Goal: Information Seeking & Learning: Learn about a topic

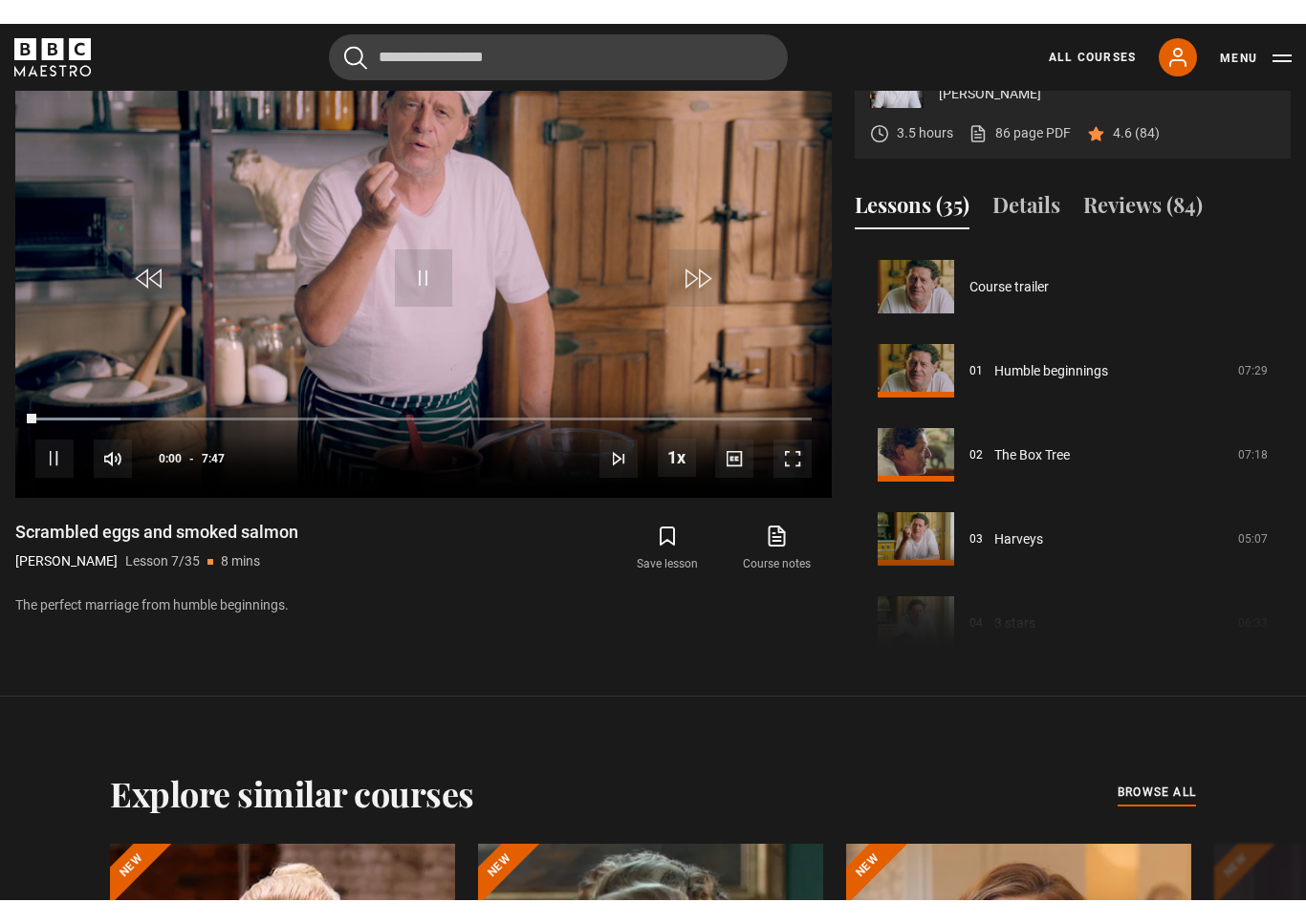
scroll to position [23, 0]
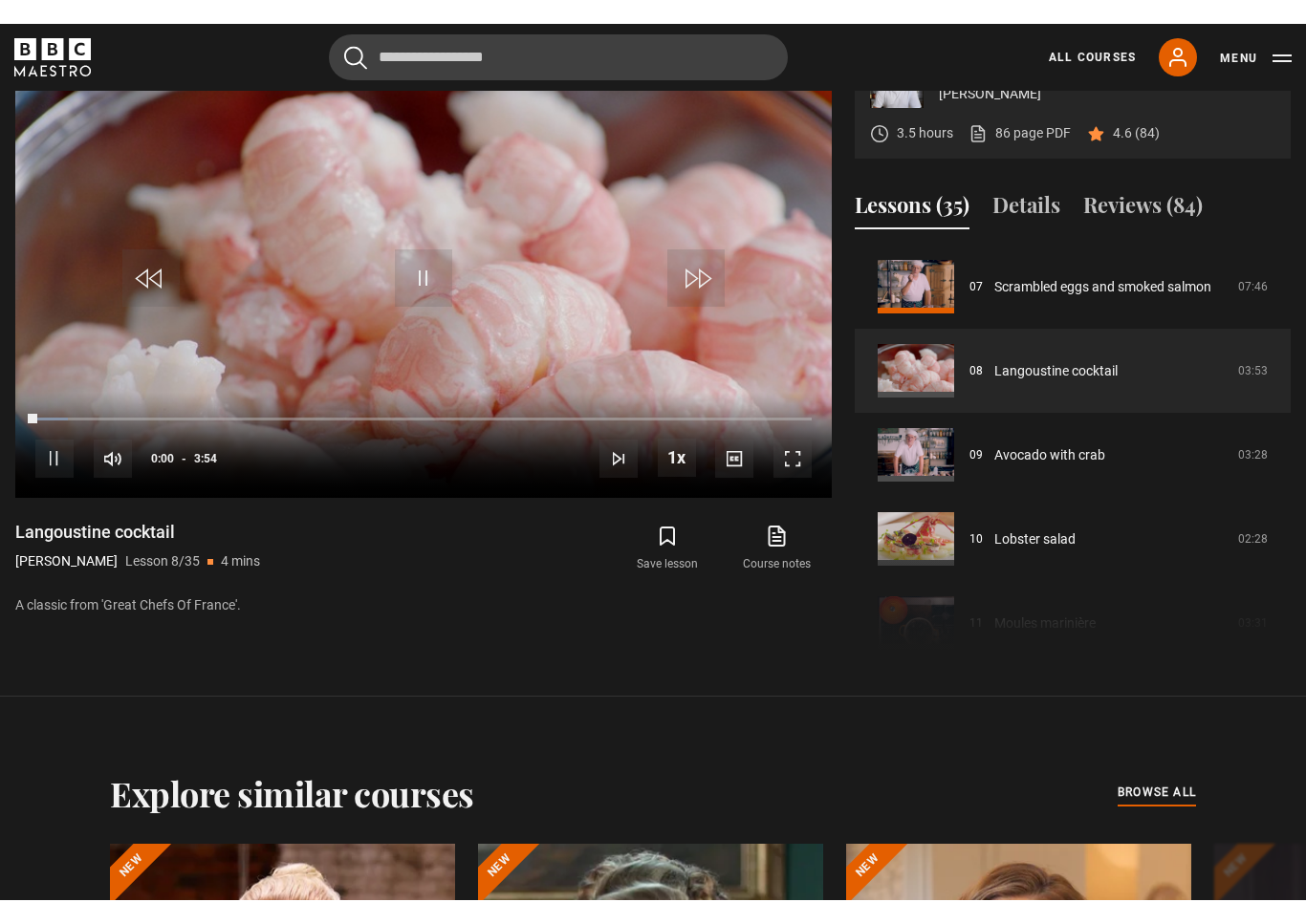
scroll to position [23, 0]
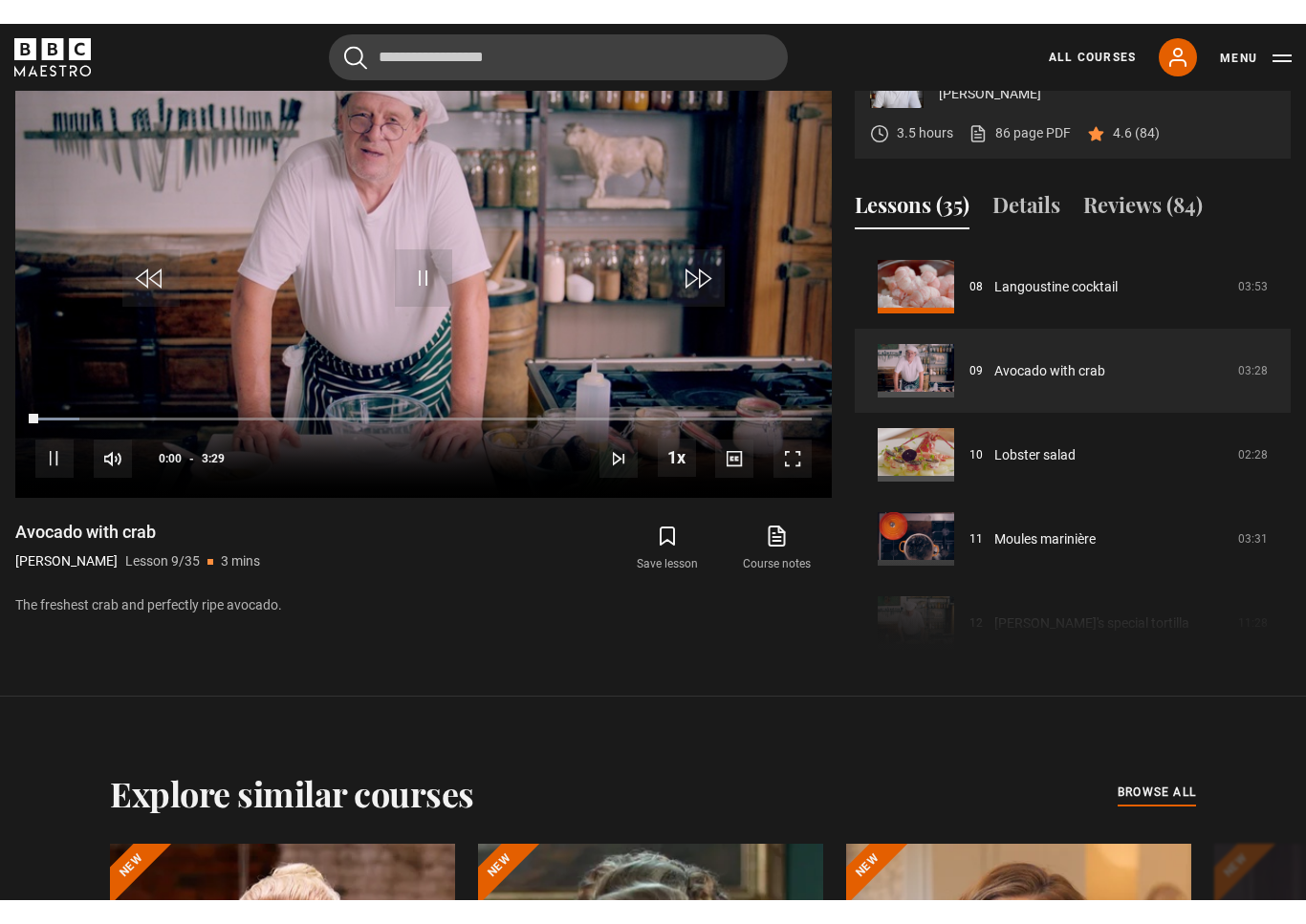
scroll to position [23, 0]
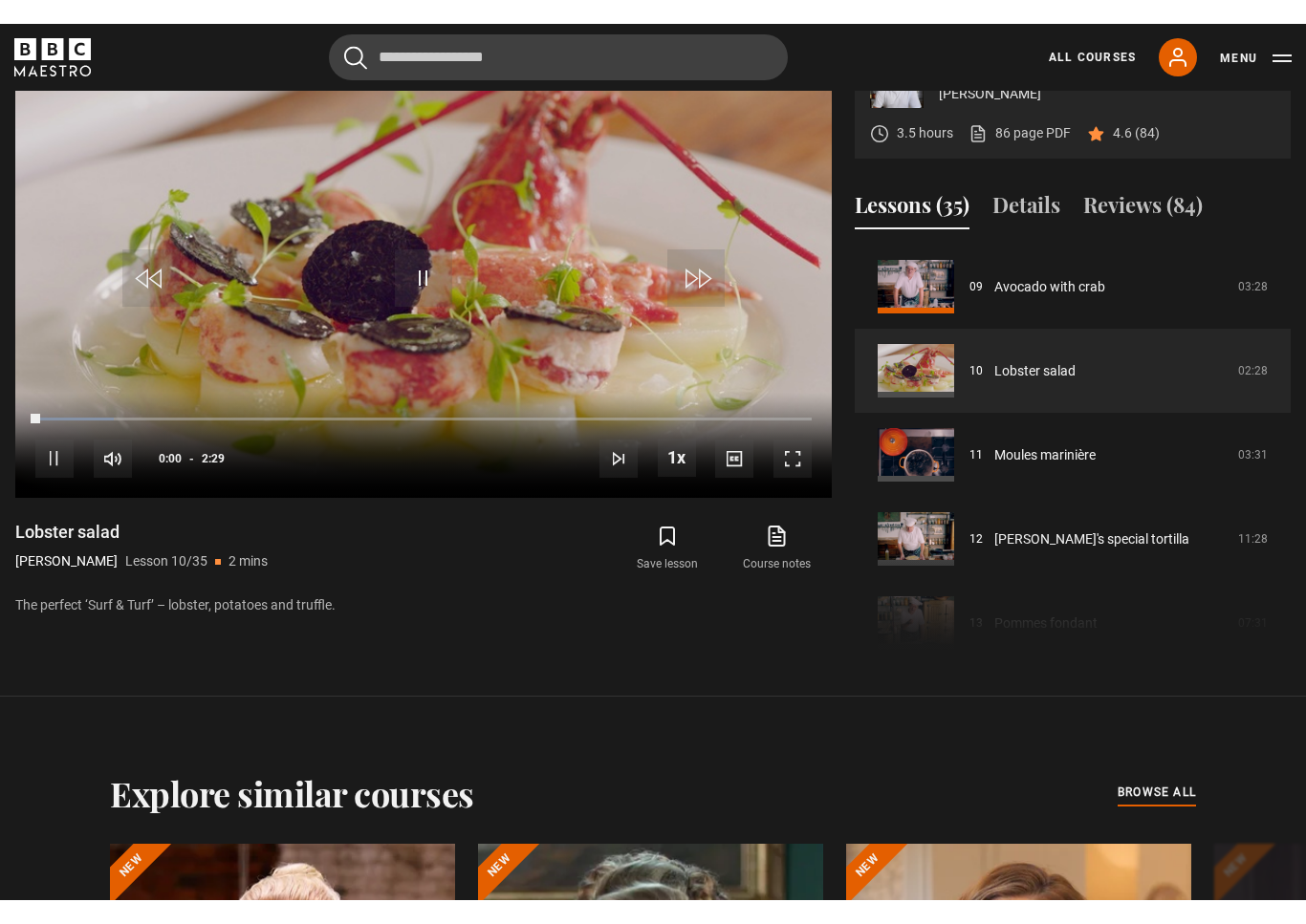
scroll to position [23, 0]
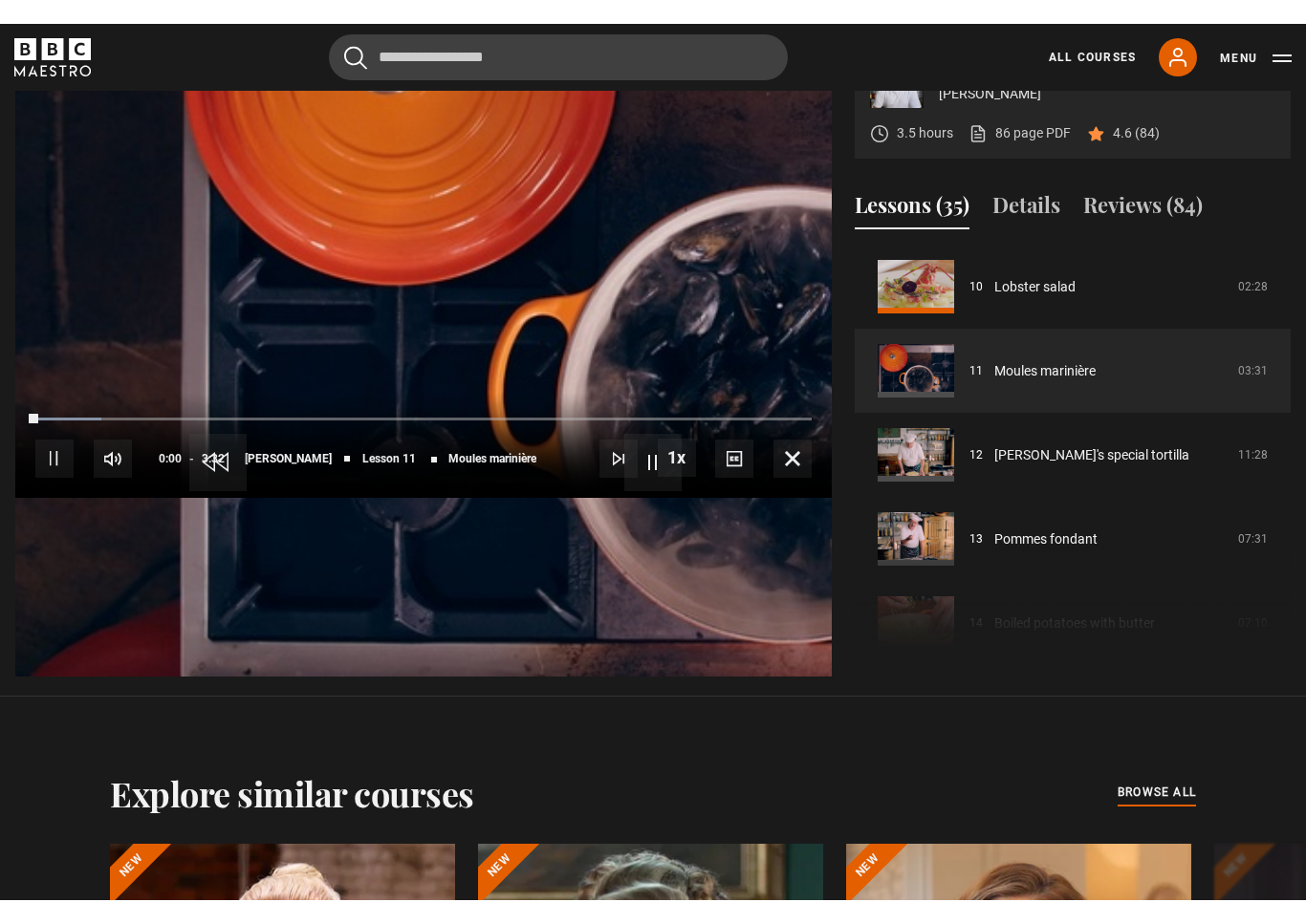
scroll to position [23, 0]
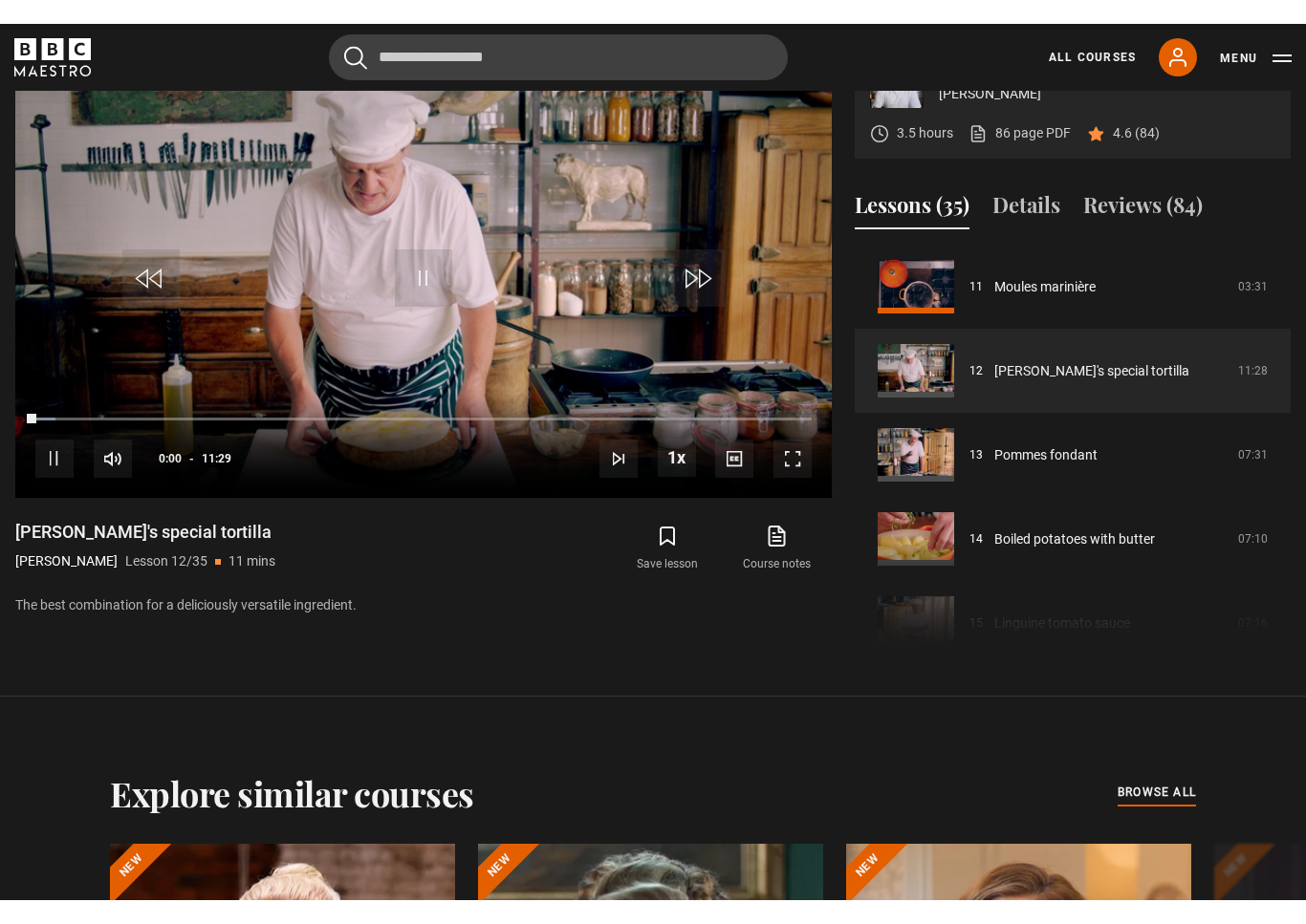
scroll to position [23, 0]
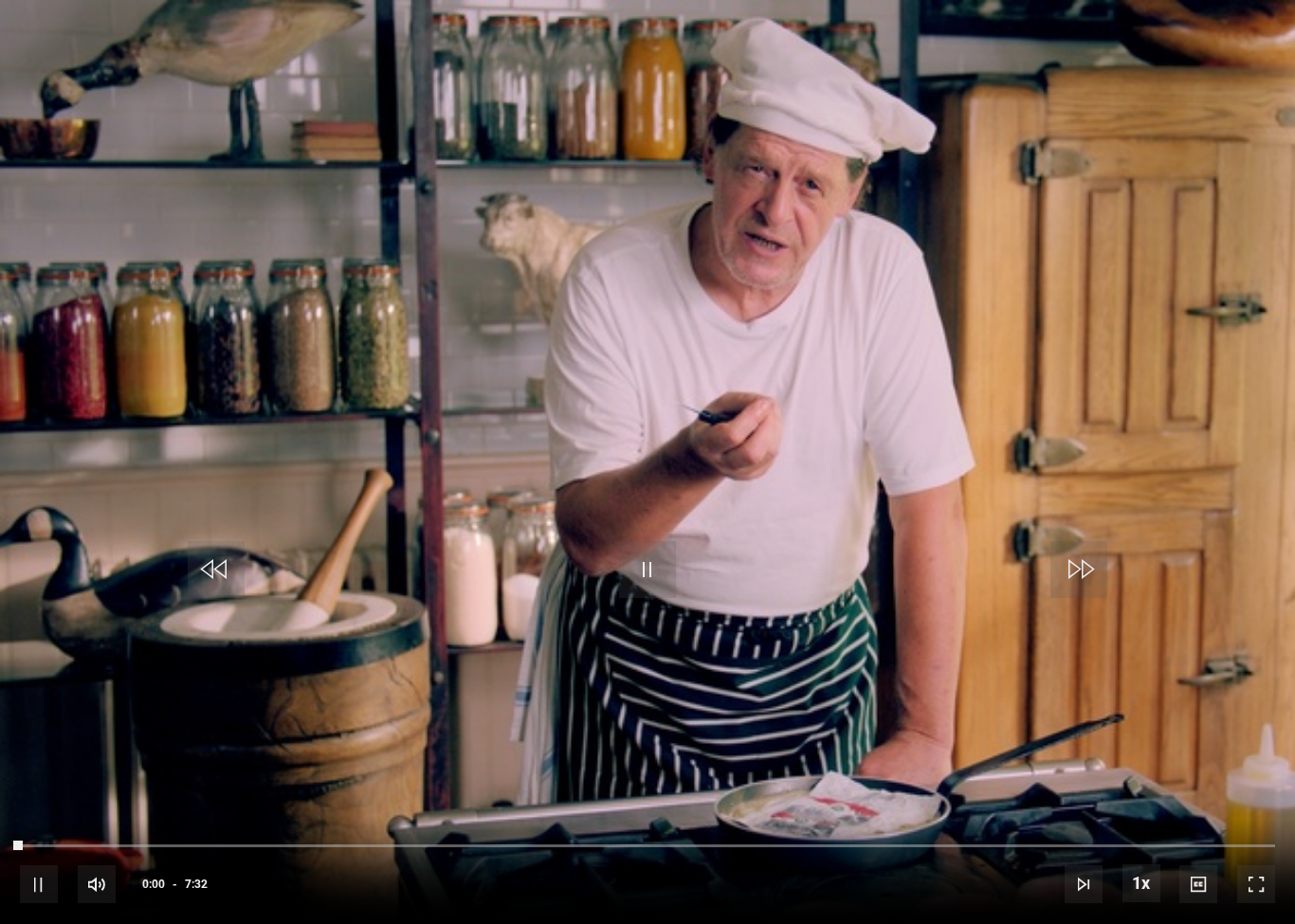
scroll to position [1001, 0]
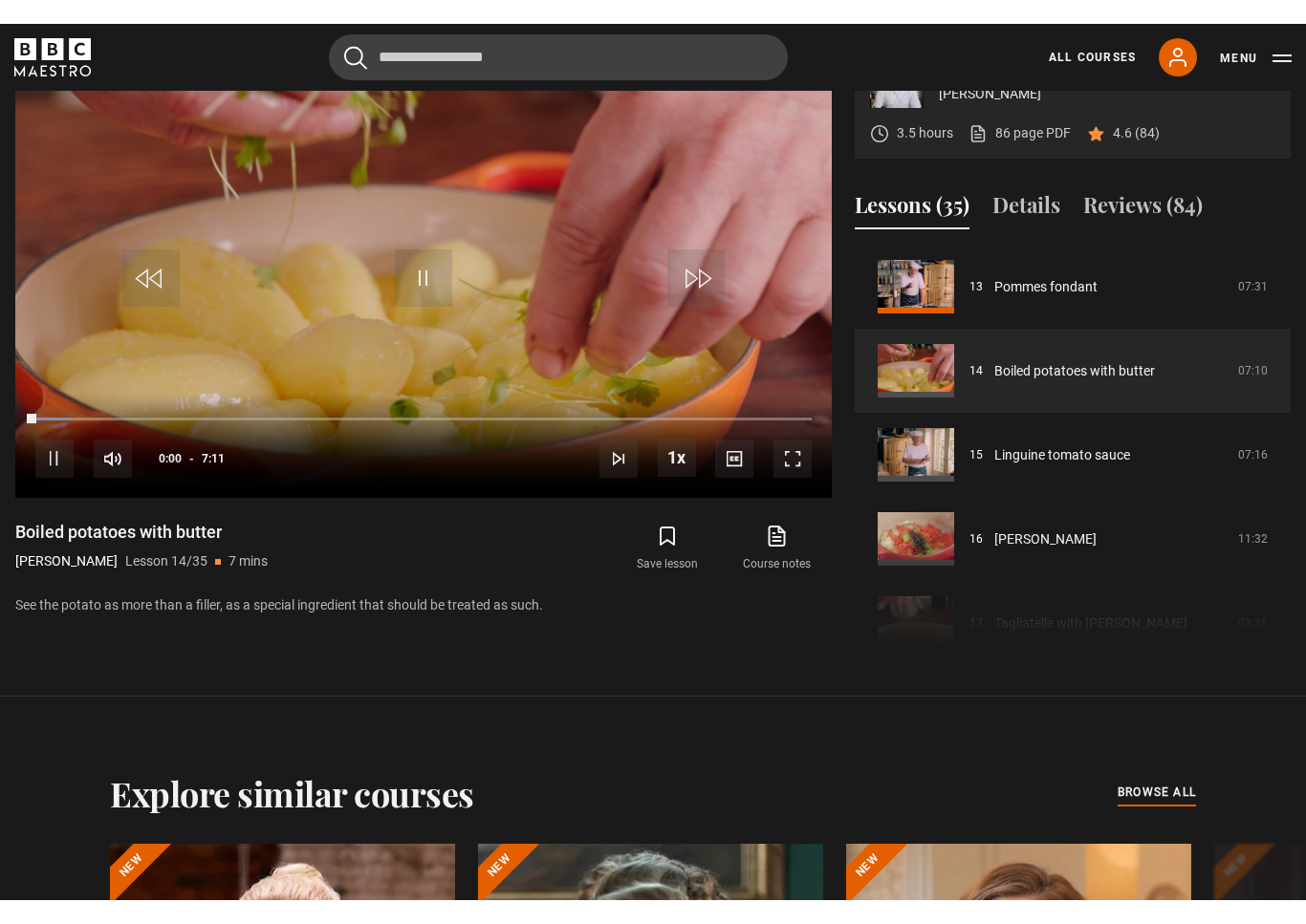
scroll to position [23, 0]
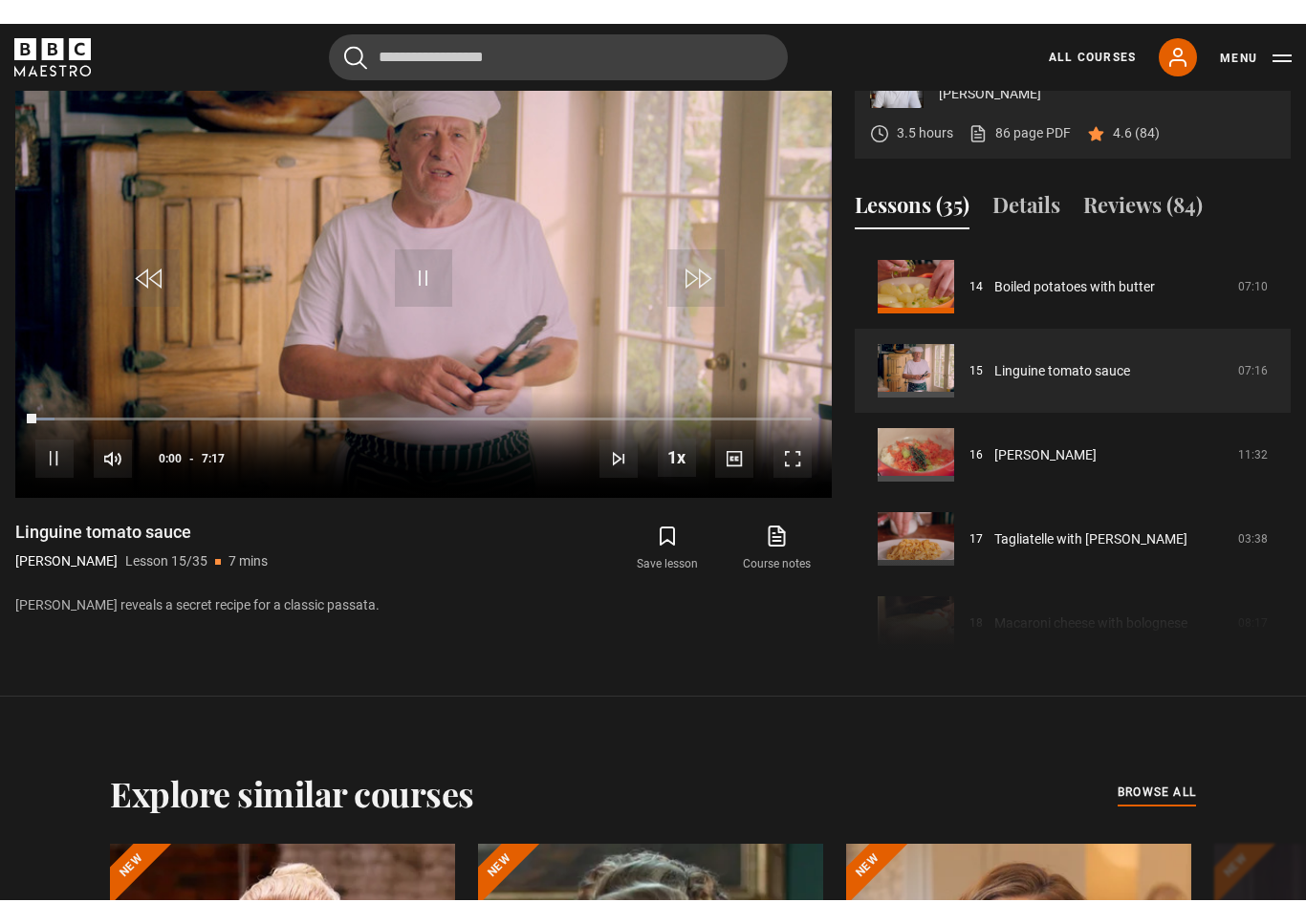
scroll to position [23, 0]
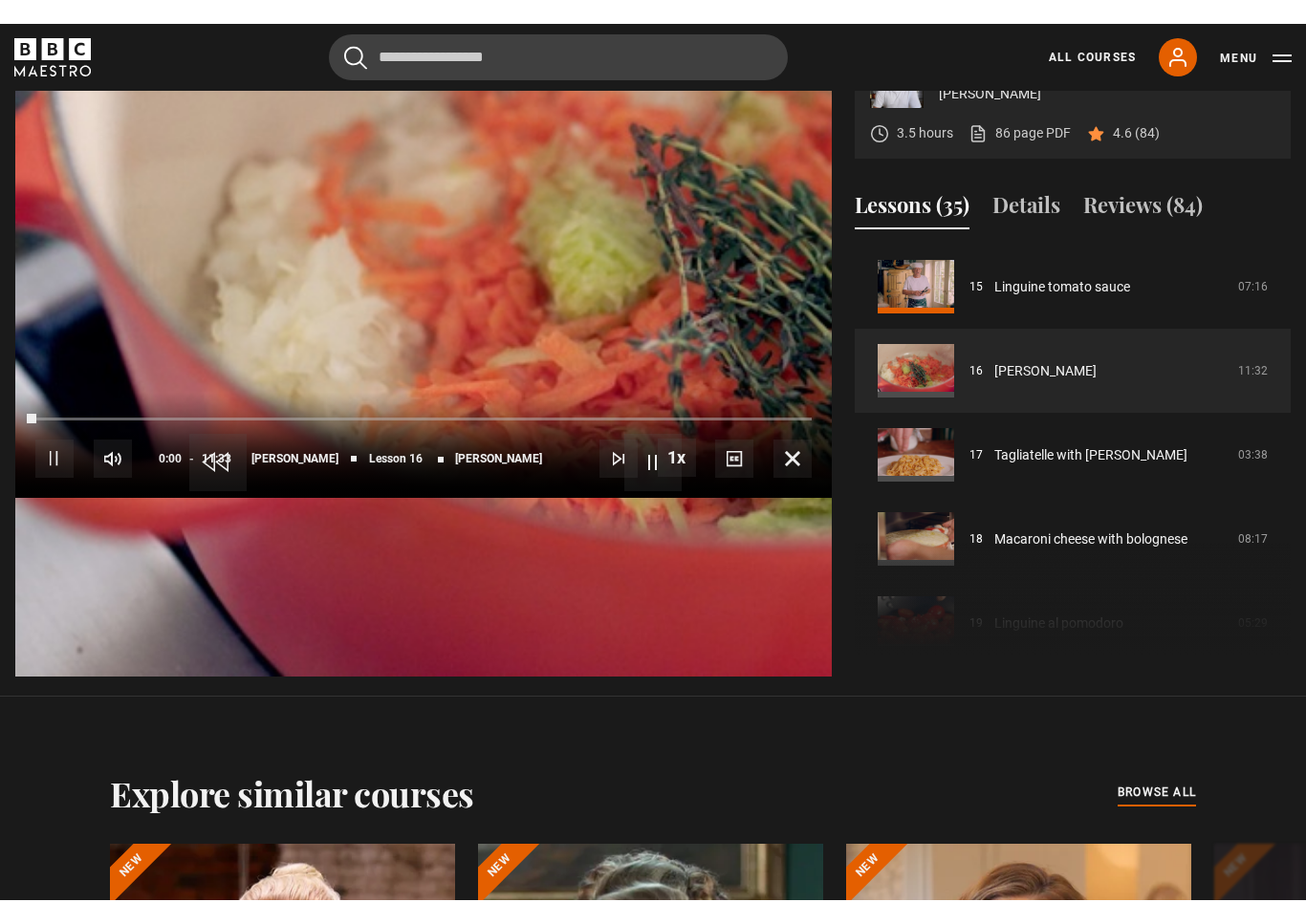
scroll to position [23, 0]
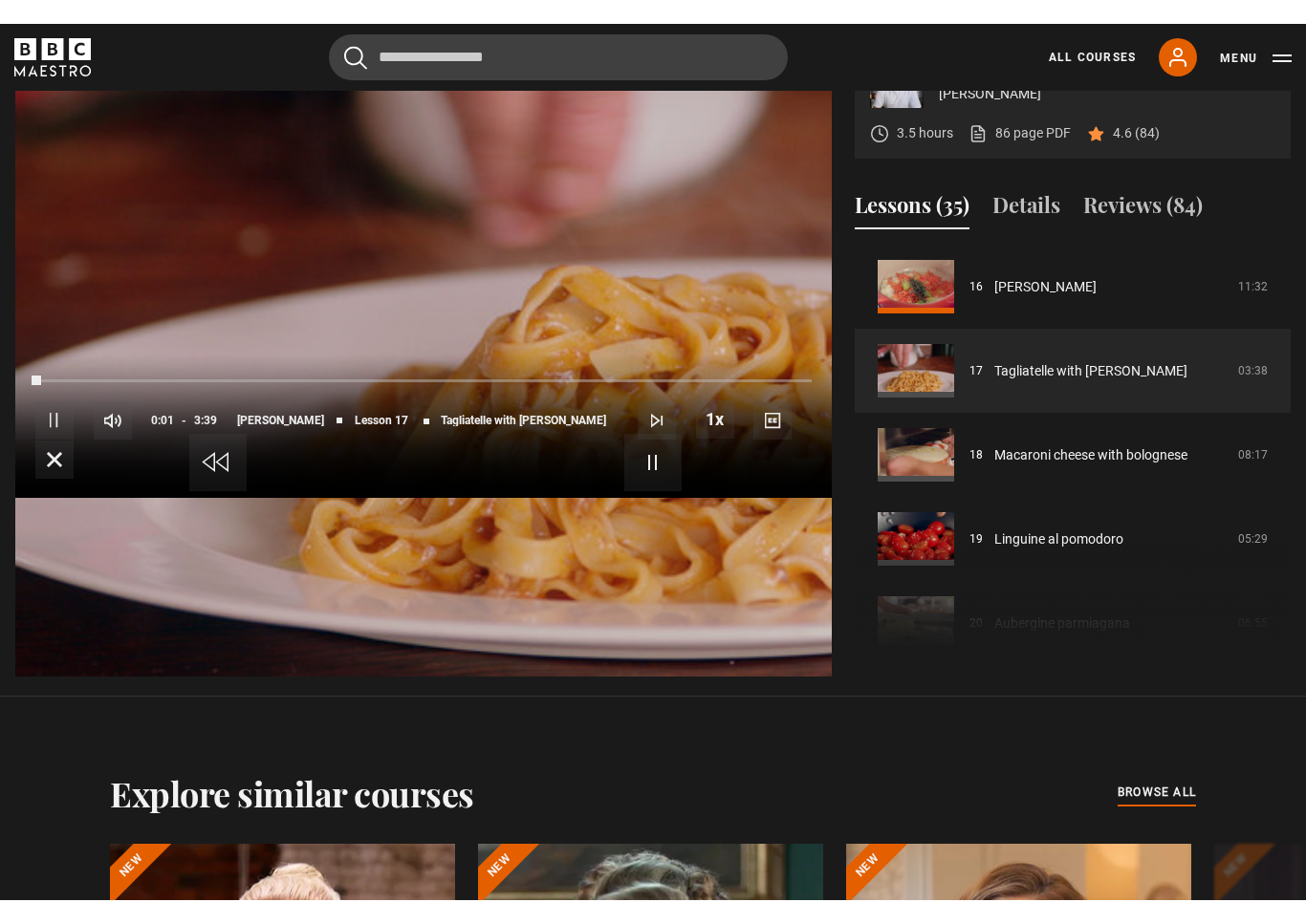
scroll to position [23, 0]
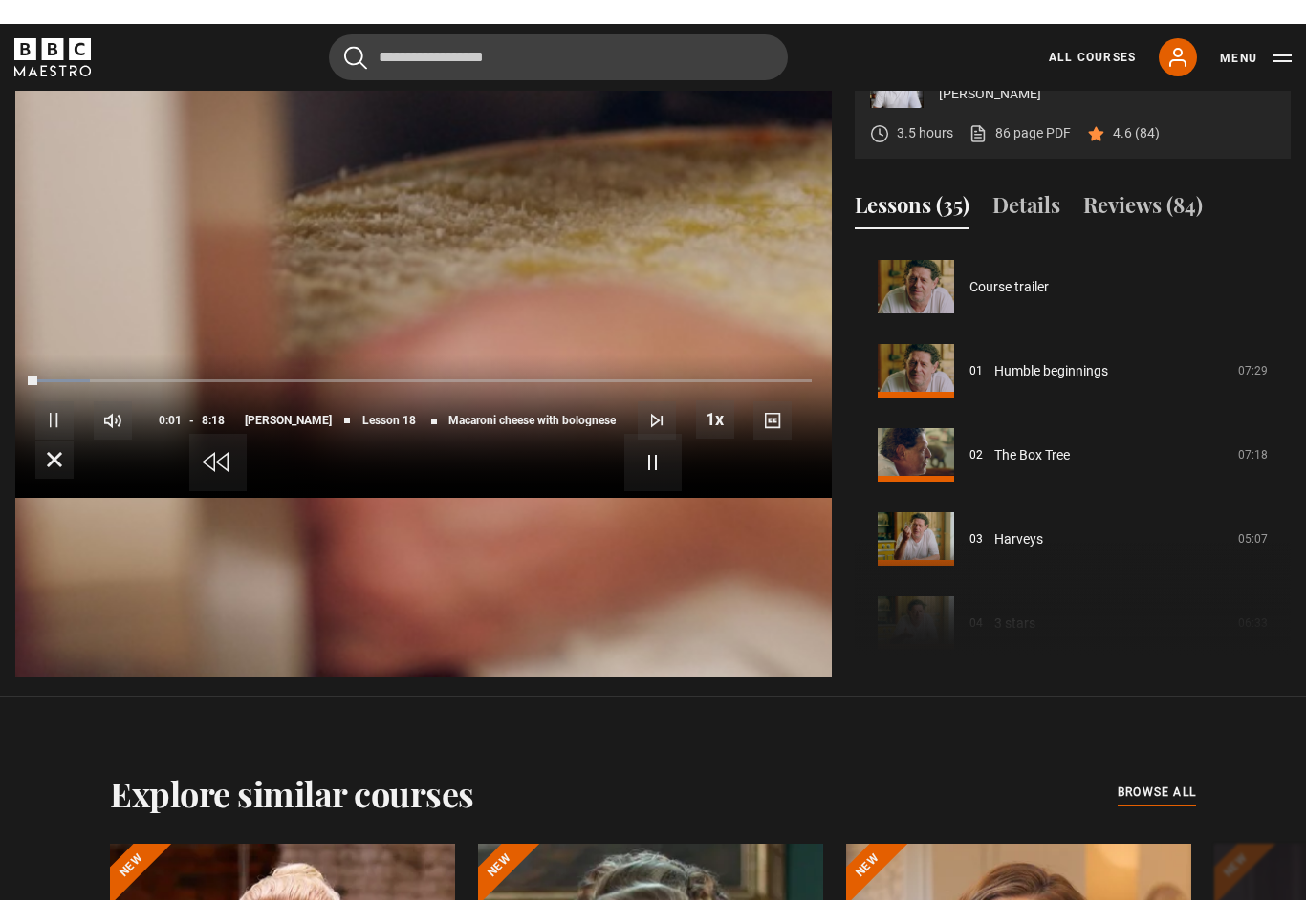
scroll to position [23, 0]
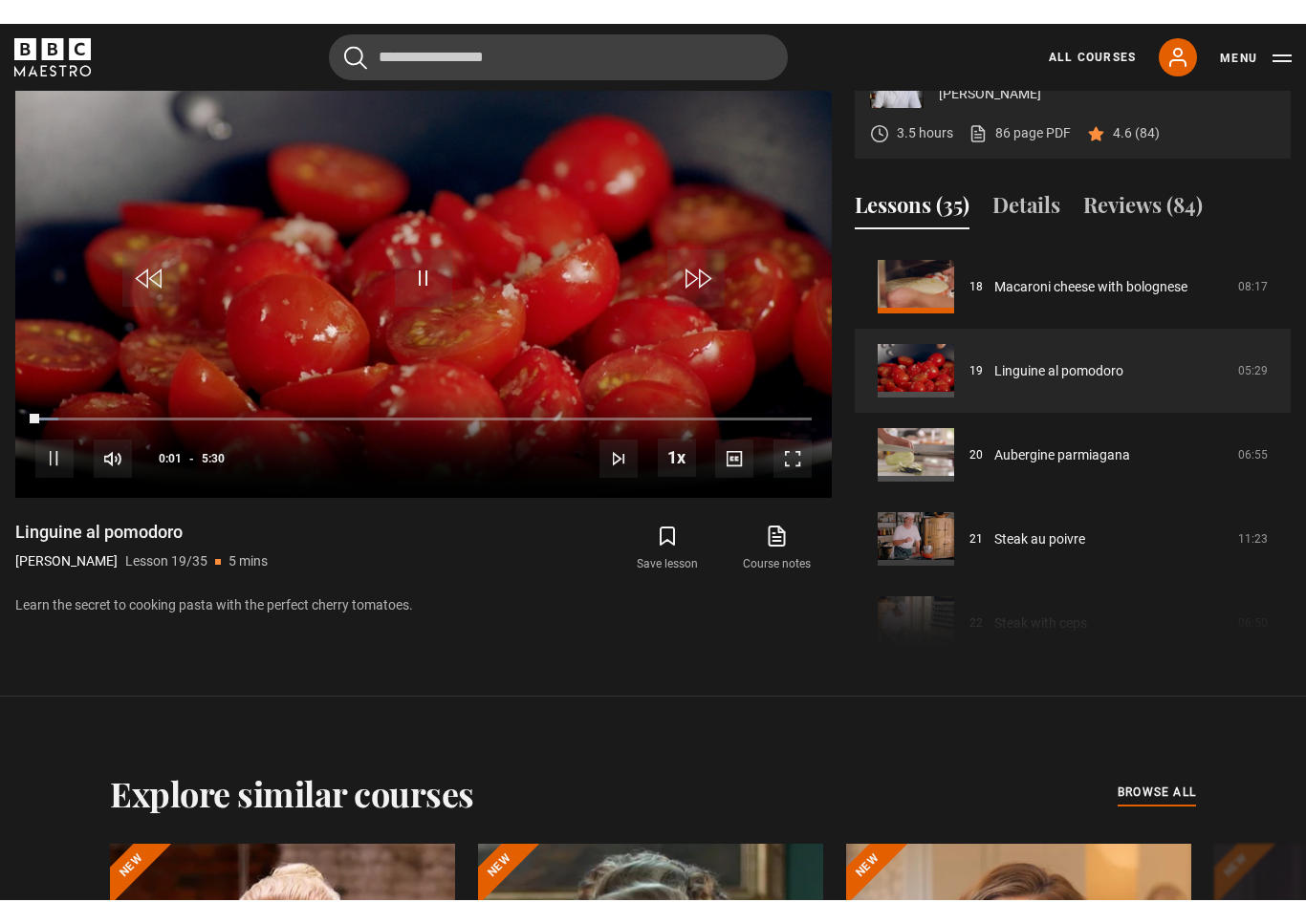
scroll to position [23, 0]
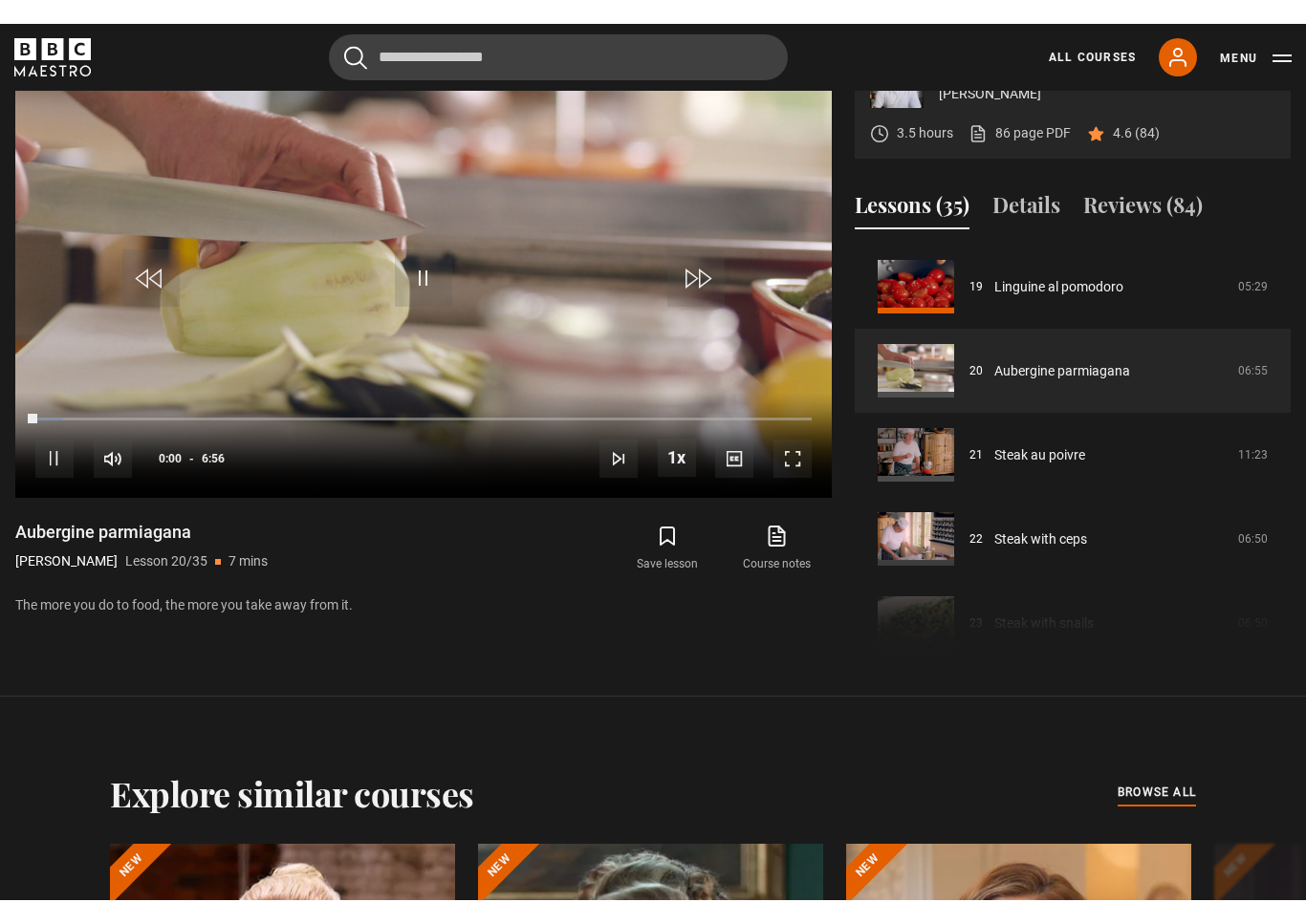
scroll to position [23, 0]
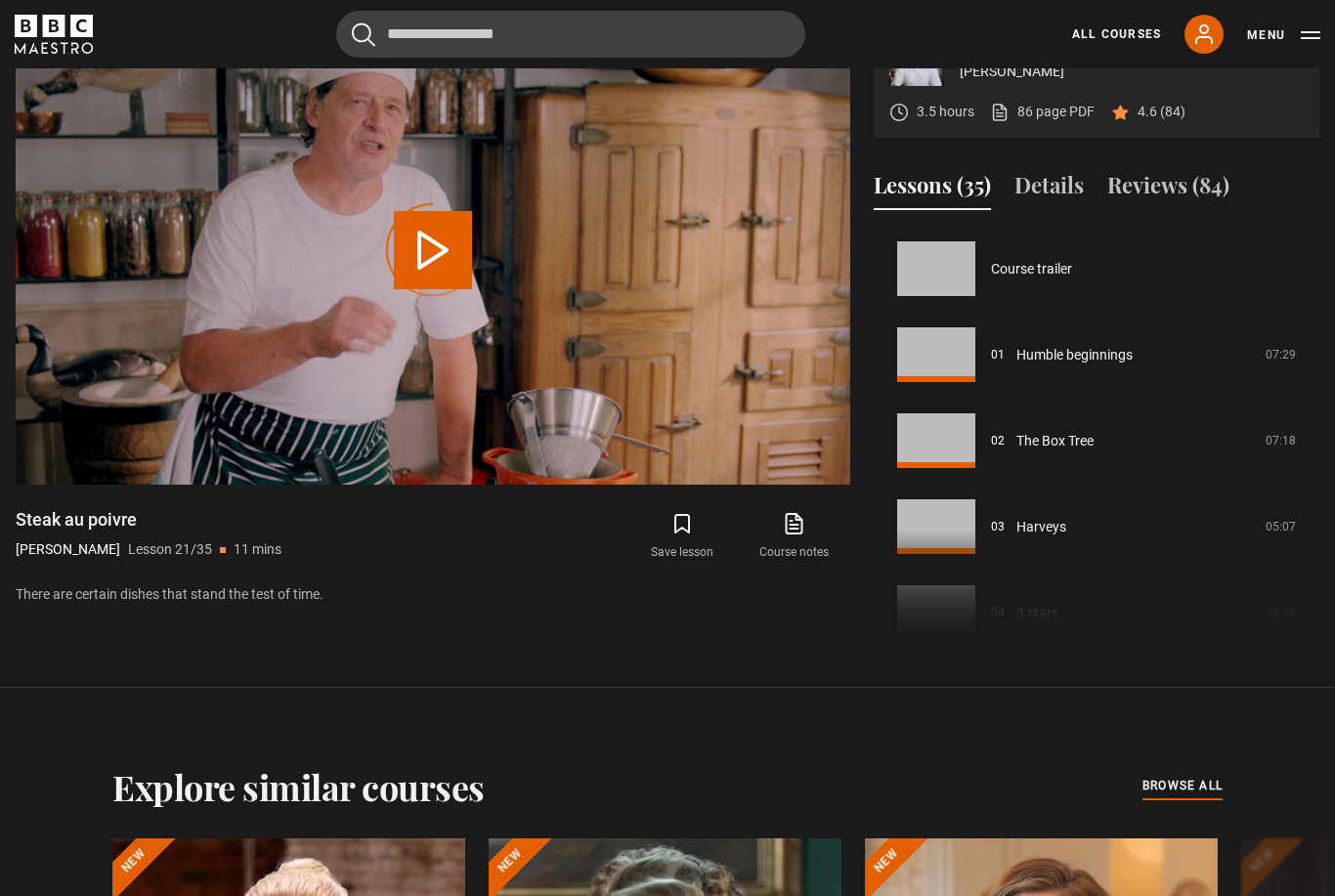
scroll to position [1720, 0]
